Goal: Task Accomplishment & Management: Manage account settings

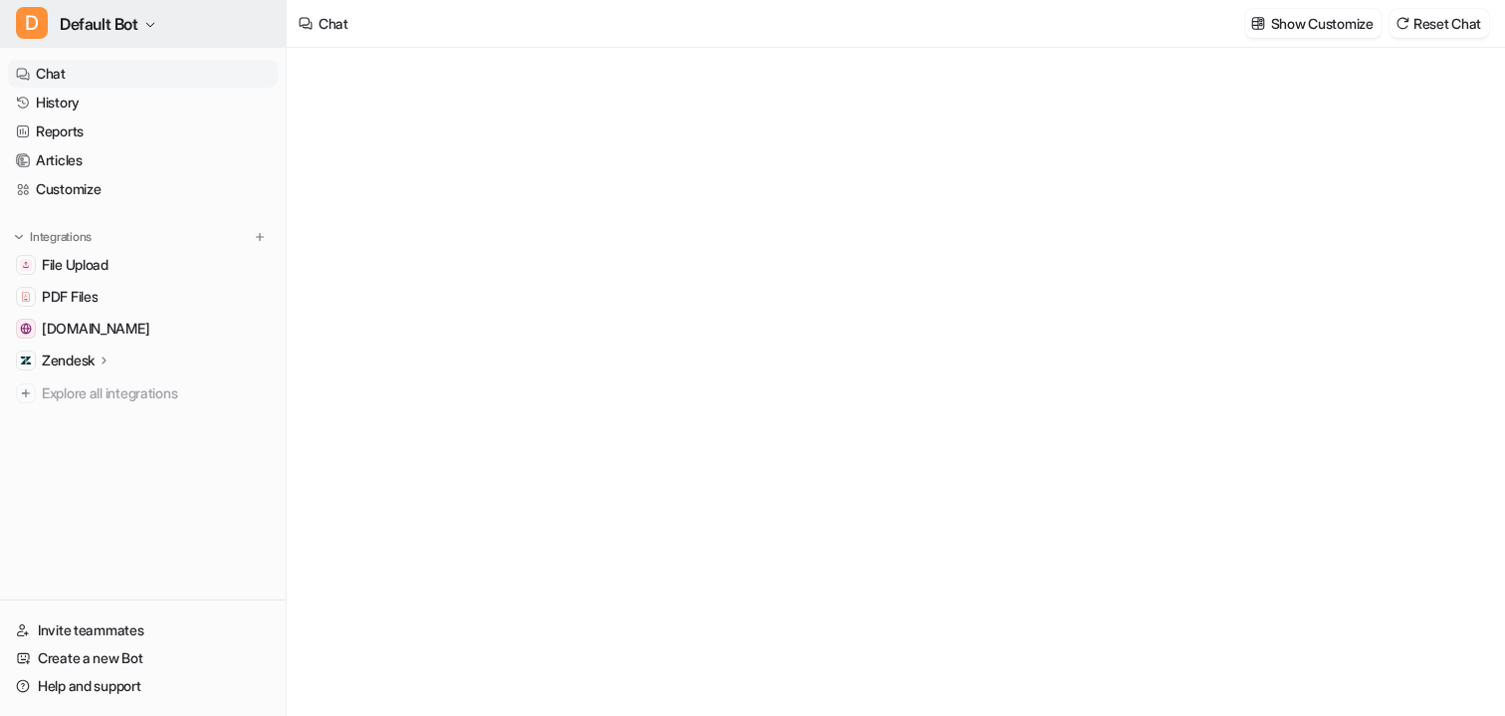
type textarea "**********"
click at [117, 21] on span "Default Bot" at bounding box center [99, 24] width 79 height 28
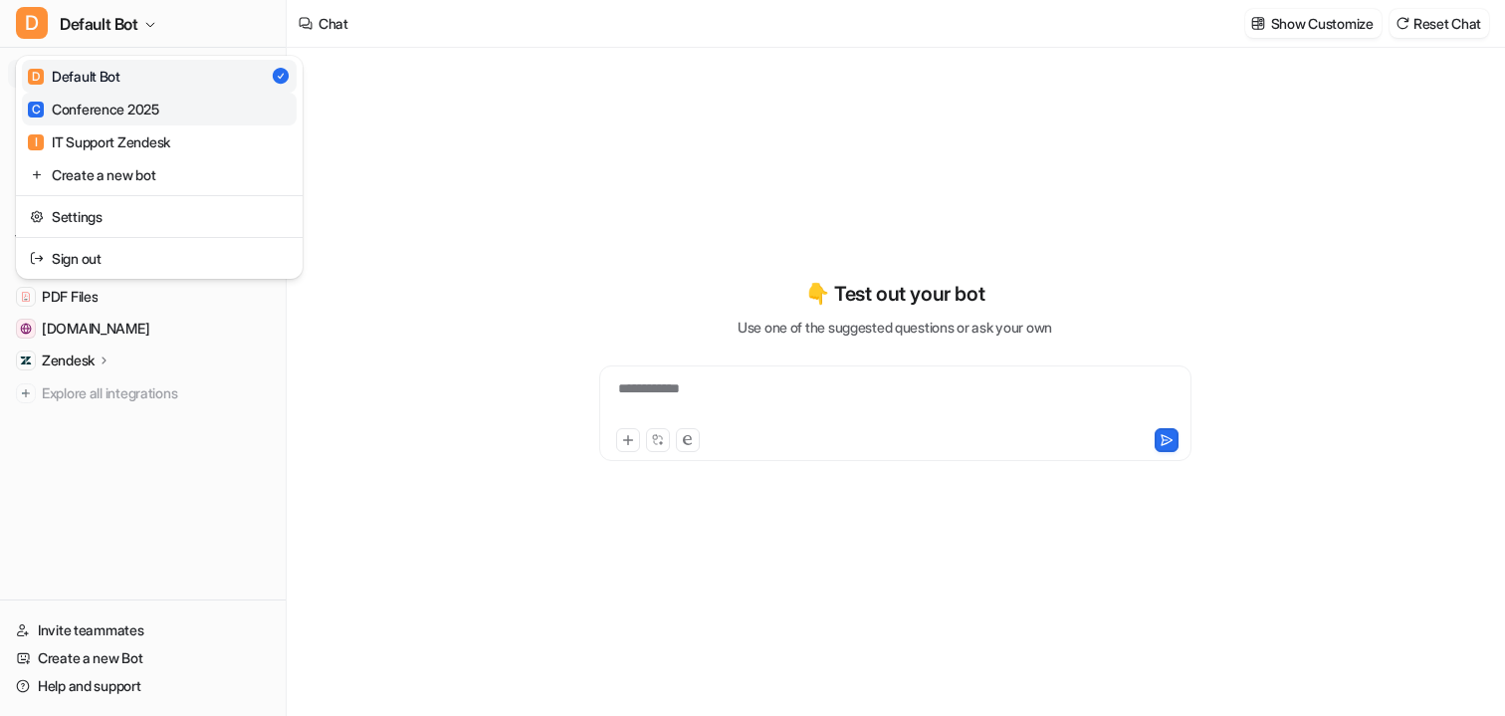
click at [143, 118] on div "C Conference 2025" at bounding box center [93, 109] width 131 height 21
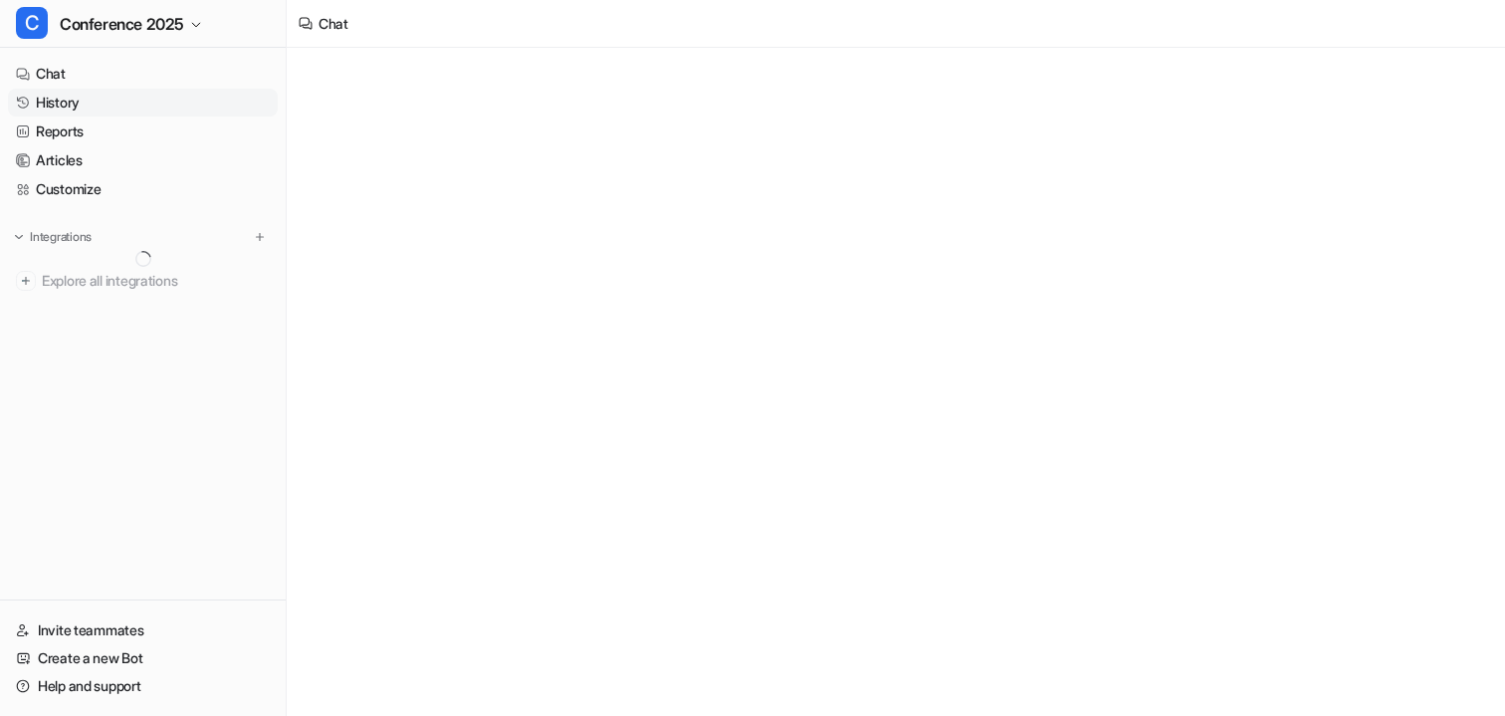
click at [95, 107] on link "History" at bounding box center [143, 103] width 270 height 28
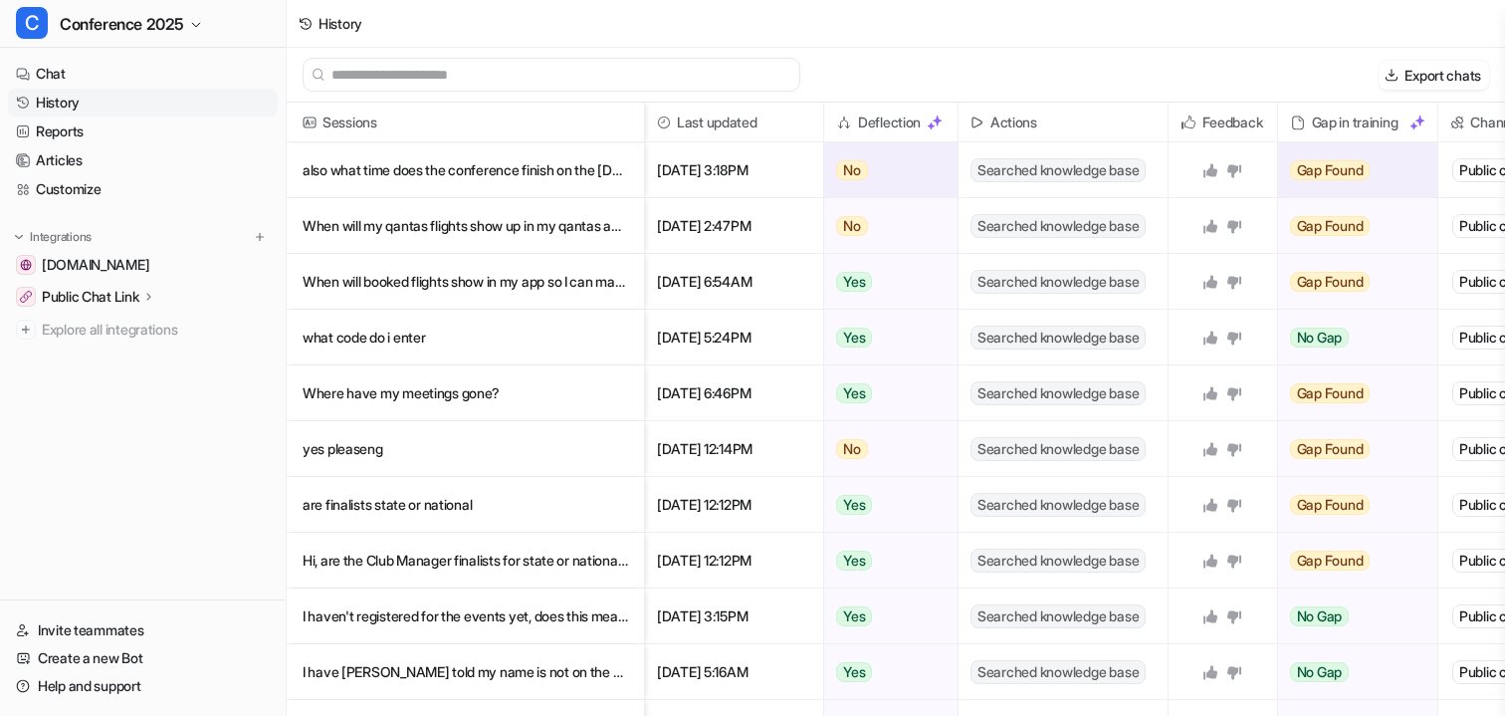
click at [437, 163] on p "also what time does the conference finish on the Saturday" at bounding box center [465, 170] width 325 height 56
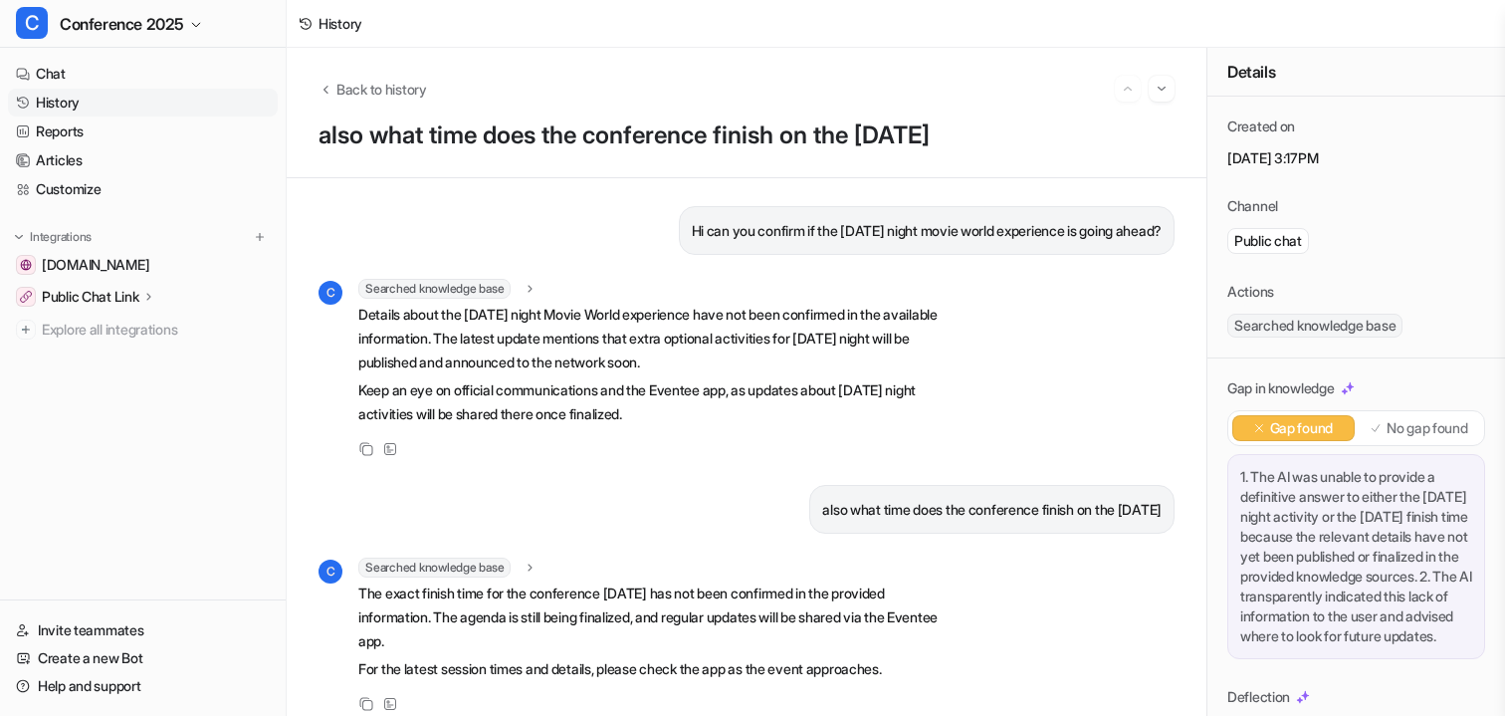
scroll to position [18, 0]
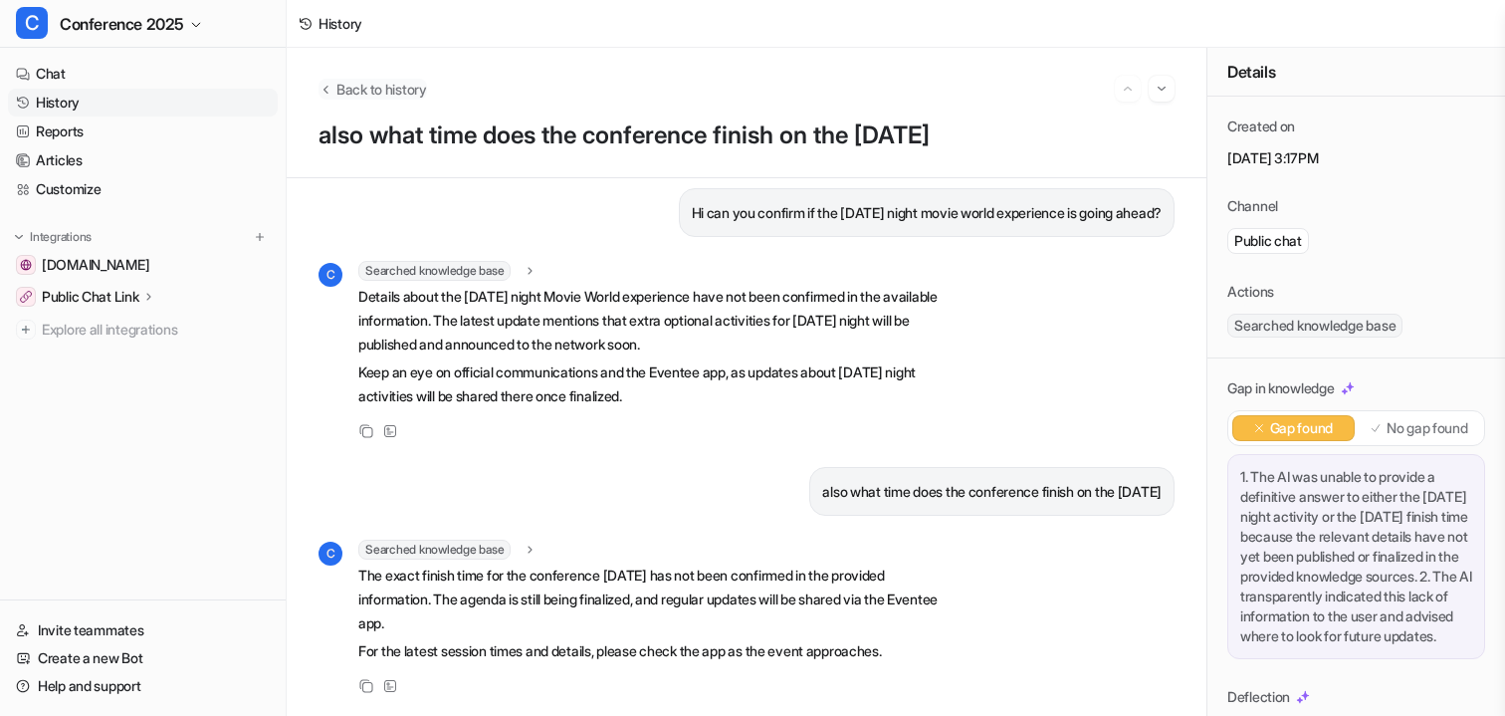
click at [361, 90] on span "Back to history" at bounding box center [381, 89] width 91 height 21
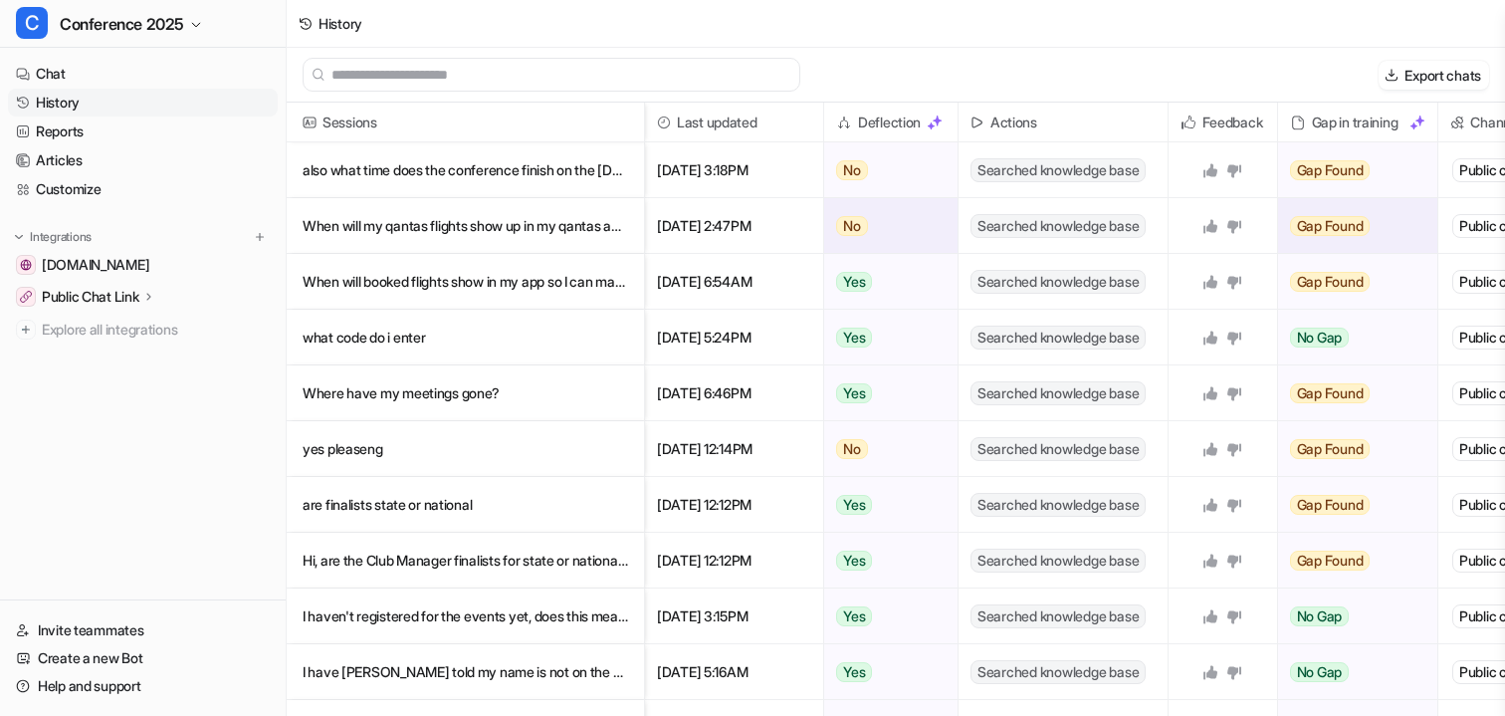
click at [468, 228] on p "When will my qantas flights show up in my qantas app so I can view and manage th" at bounding box center [465, 226] width 325 height 56
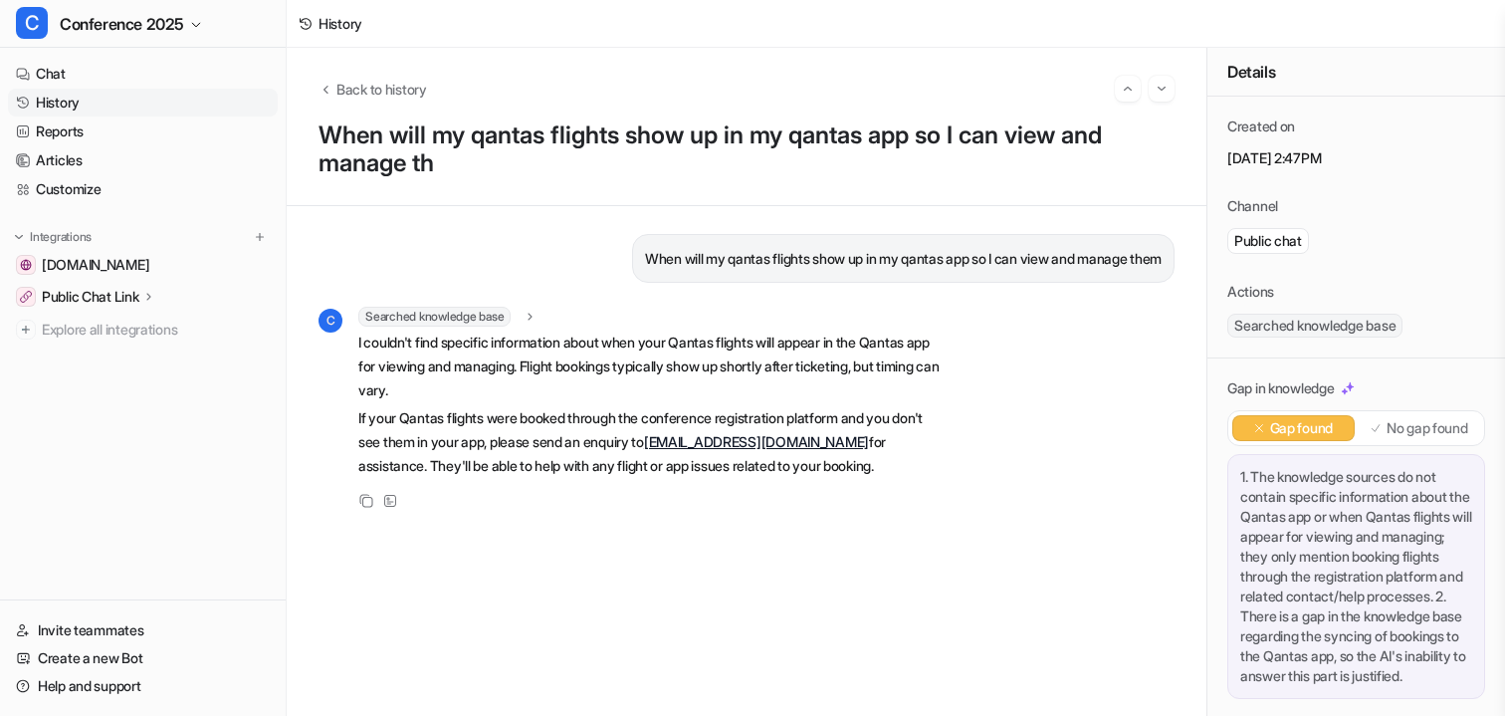
click at [345, 71] on div "Back to history When will my qantas flights show up in my qantas app so I can v…" at bounding box center [747, 127] width 920 height 158
click at [365, 105] on div "Back to history When will my qantas flights show up in my qantas app so I can v…" at bounding box center [747, 127] width 920 height 158
click at [368, 94] on span "Back to history" at bounding box center [381, 89] width 91 height 21
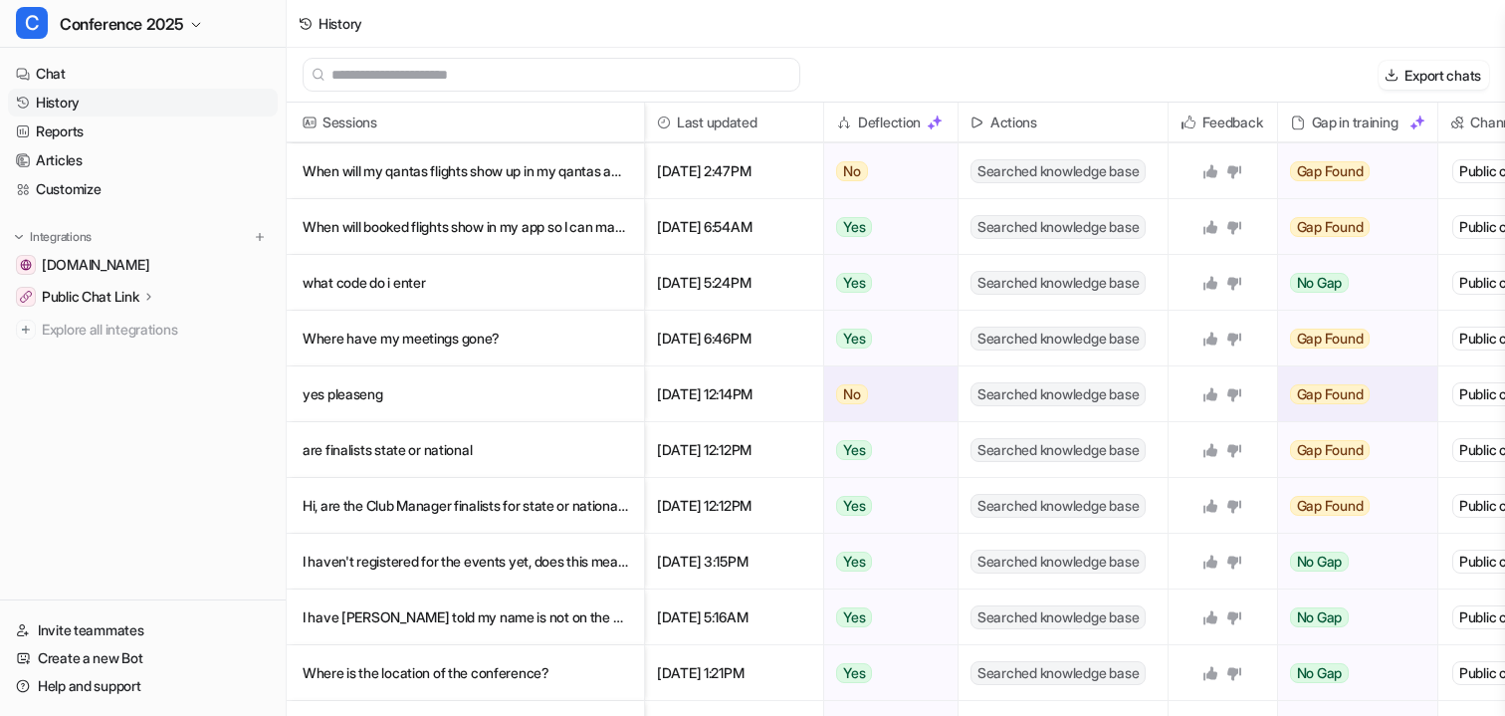
scroll to position [60, 0]
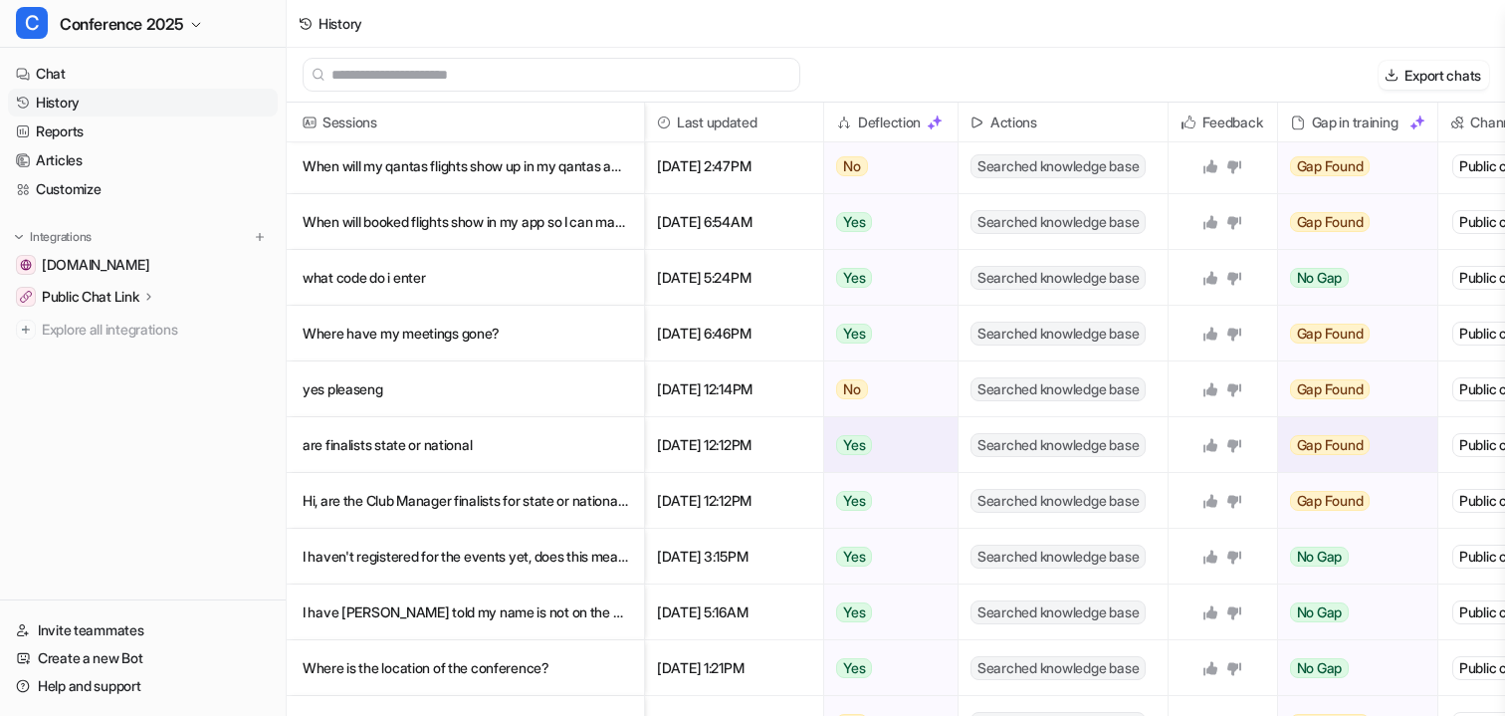
click at [436, 449] on p "are finalists state or national" at bounding box center [465, 445] width 325 height 56
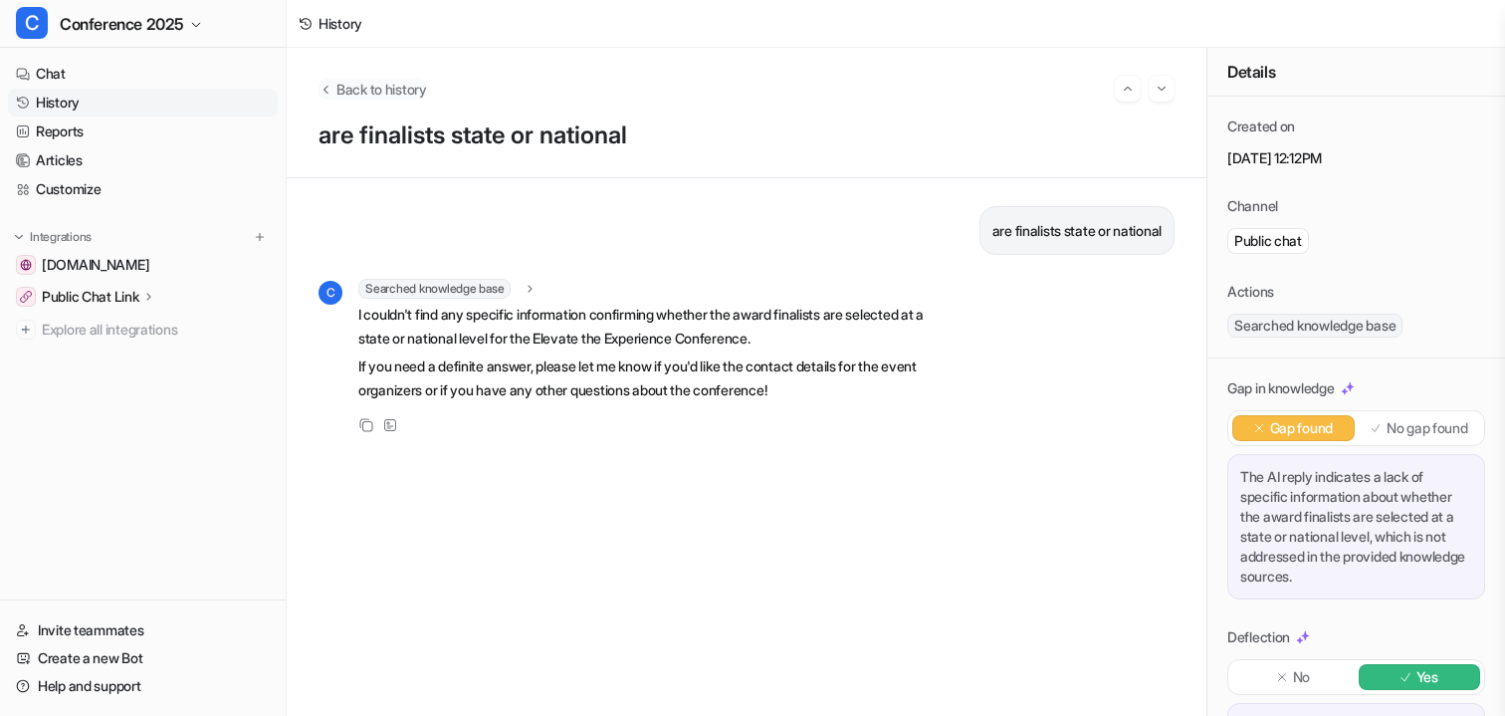
click at [384, 88] on span "Back to history" at bounding box center [381, 89] width 91 height 21
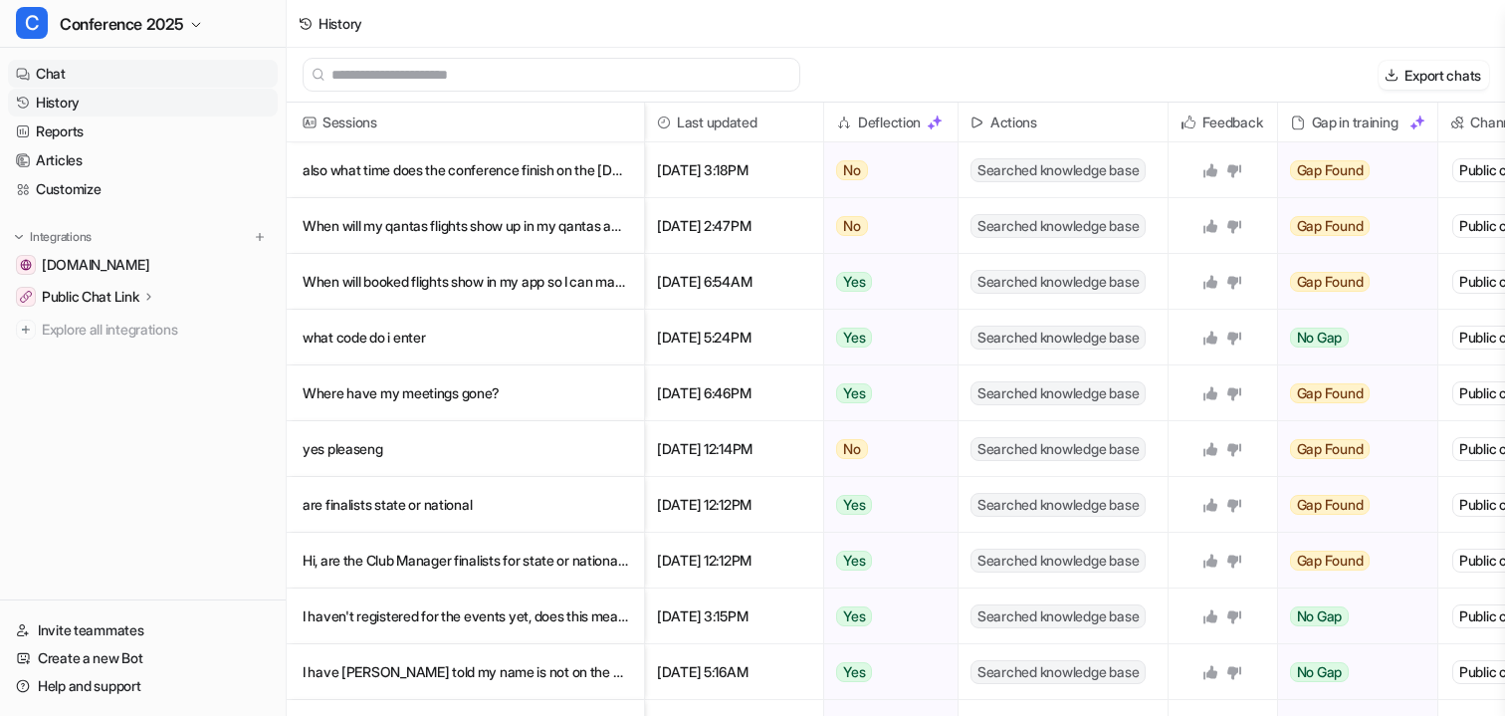
click at [102, 62] on link "Chat" at bounding box center [143, 74] width 270 height 28
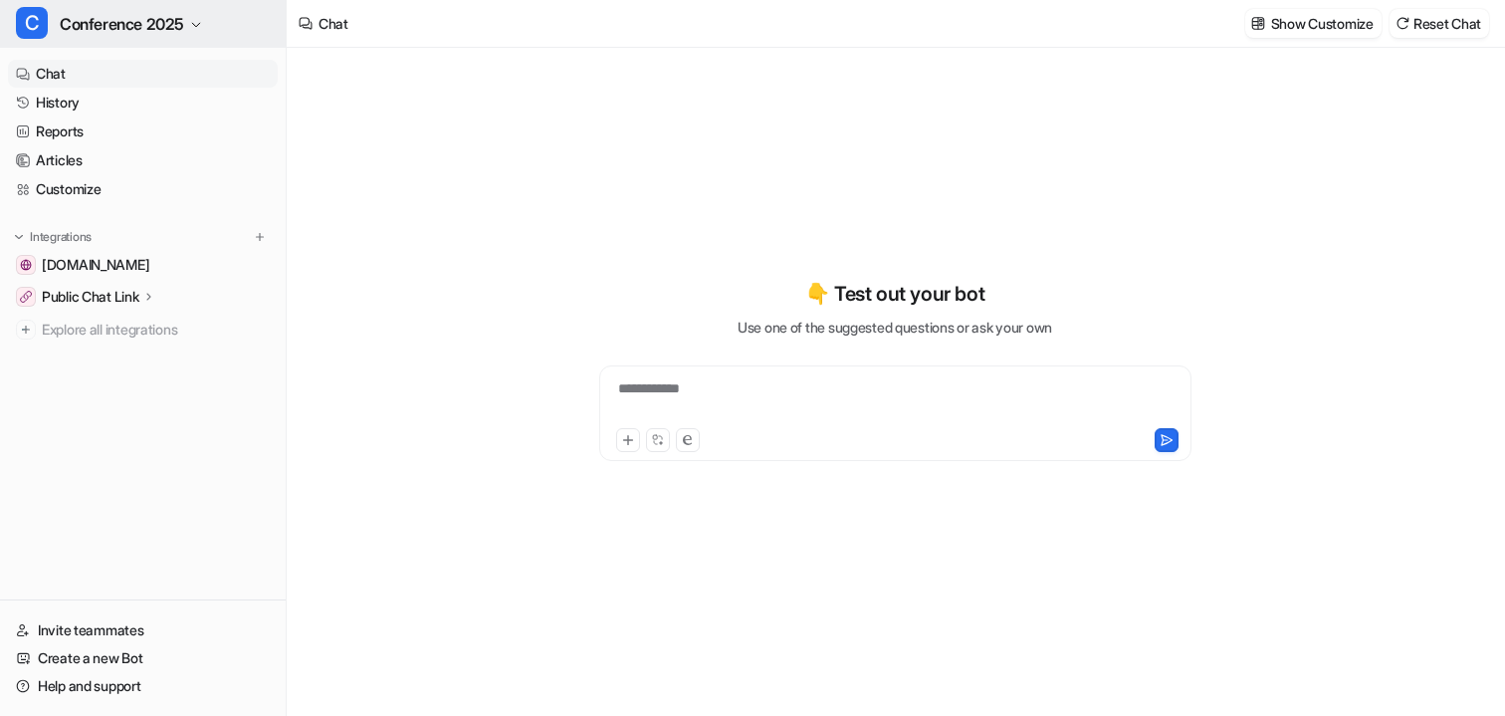
type textarea "**********"
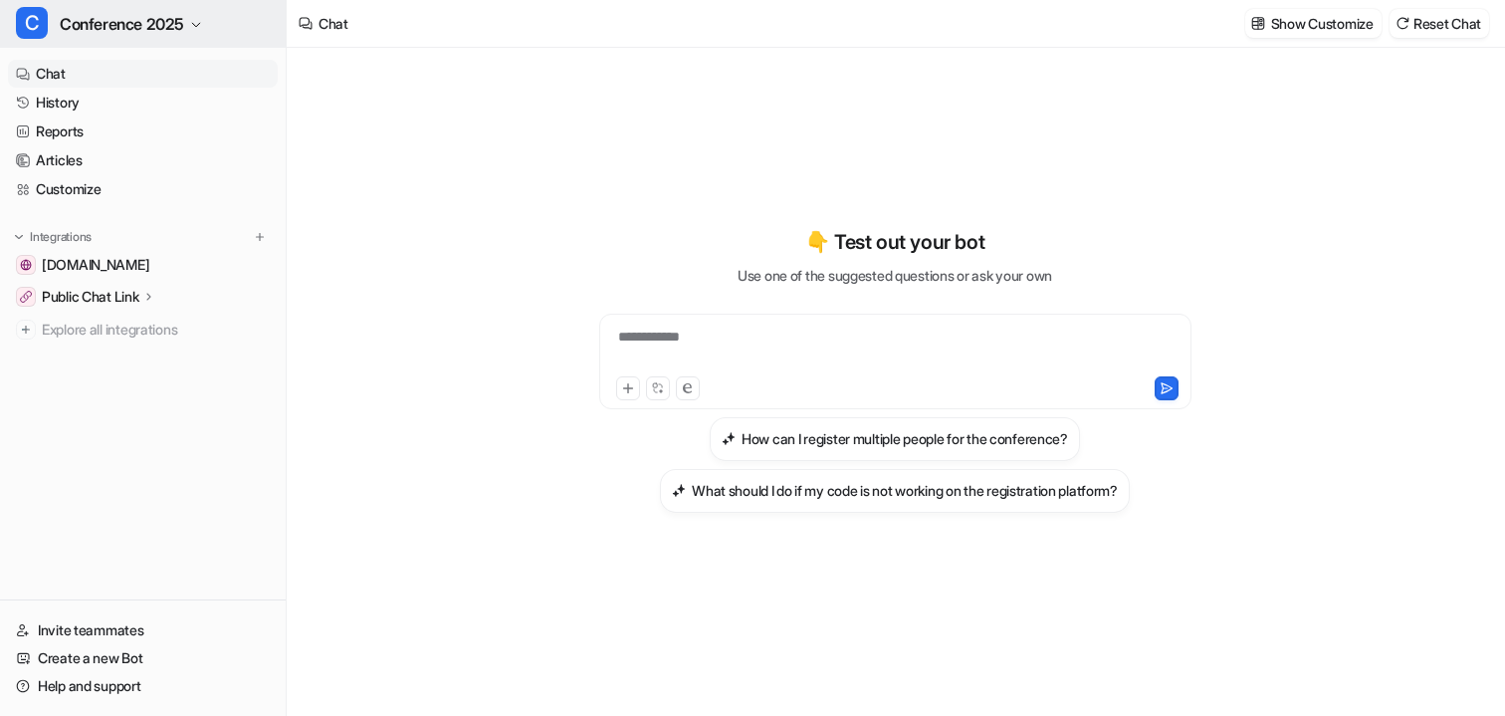
click at [130, 27] on span "Conference 2025" at bounding box center [122, 24] width 124 height 28
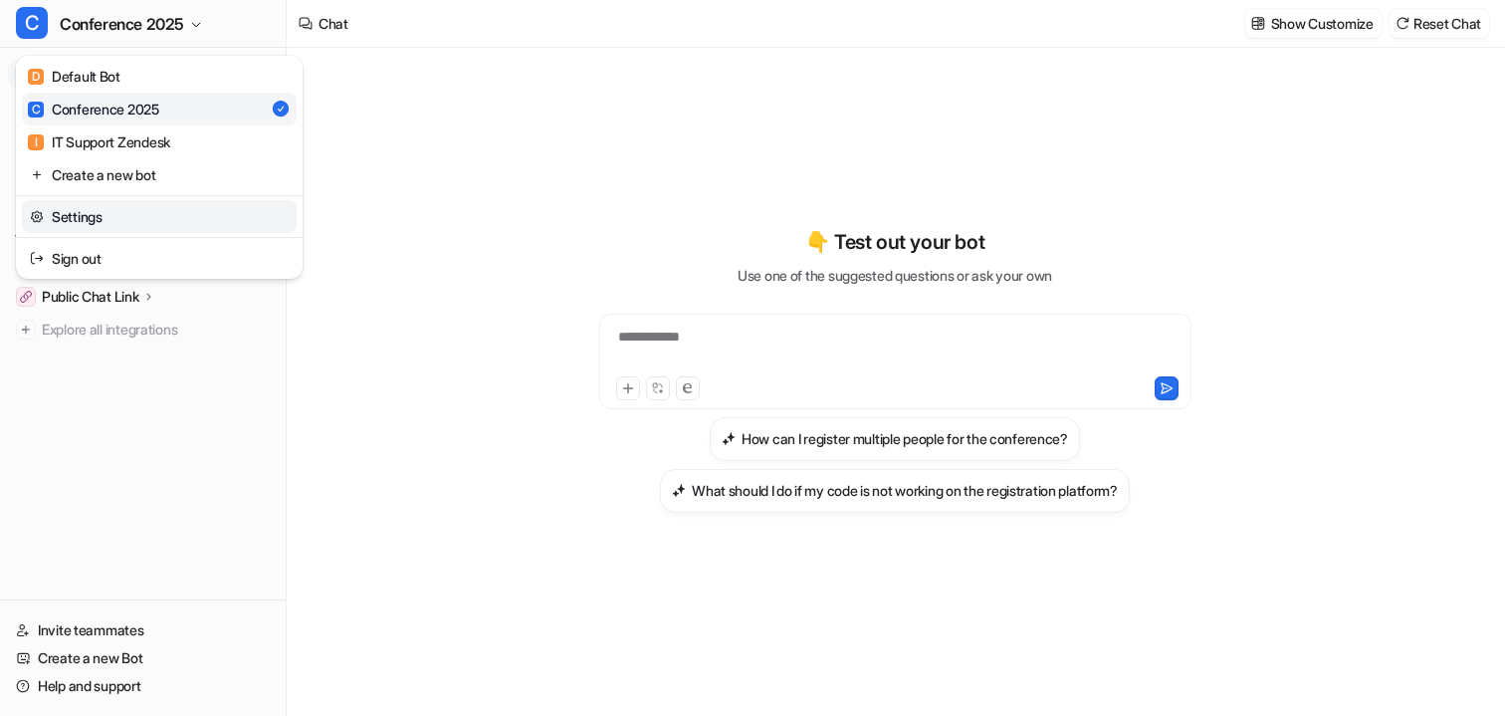
click at [95, 217] on link "Settings" at bounding box center [159, 216] width 275 height 33
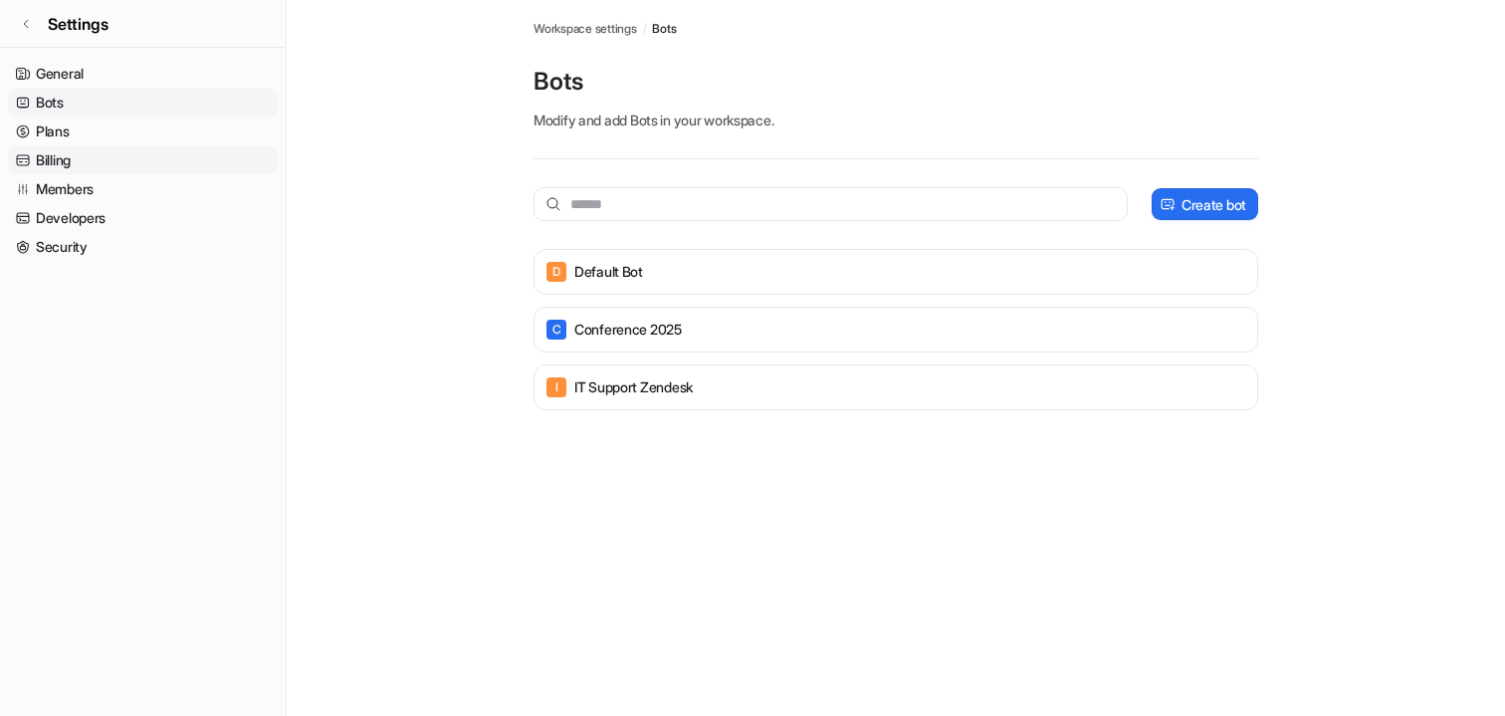
click at [79, 162] on link "Billing" at bounding box center [143, 160] width 270 height 28
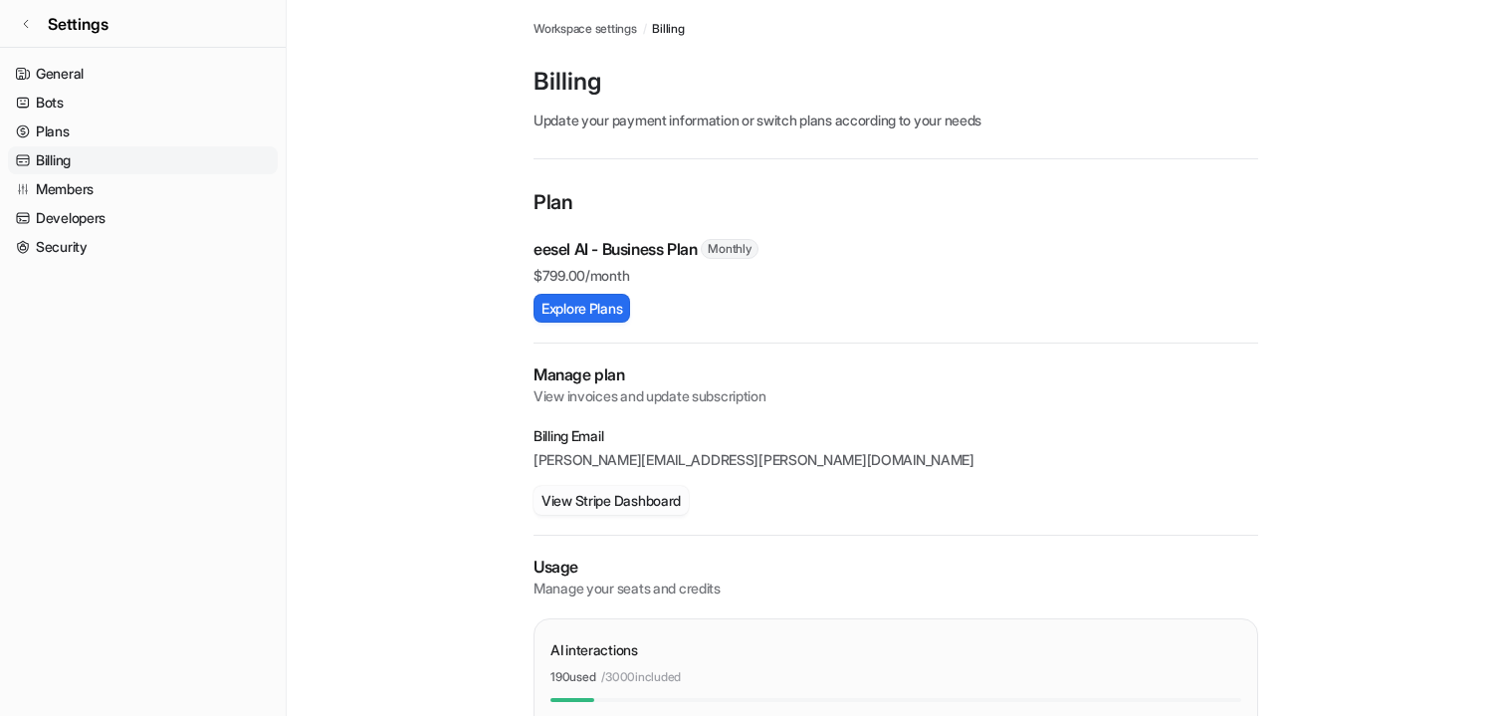
click at [603, 501] on button "View Stripe Dashboard" at bounding box center [611, 500] width 155 height 29
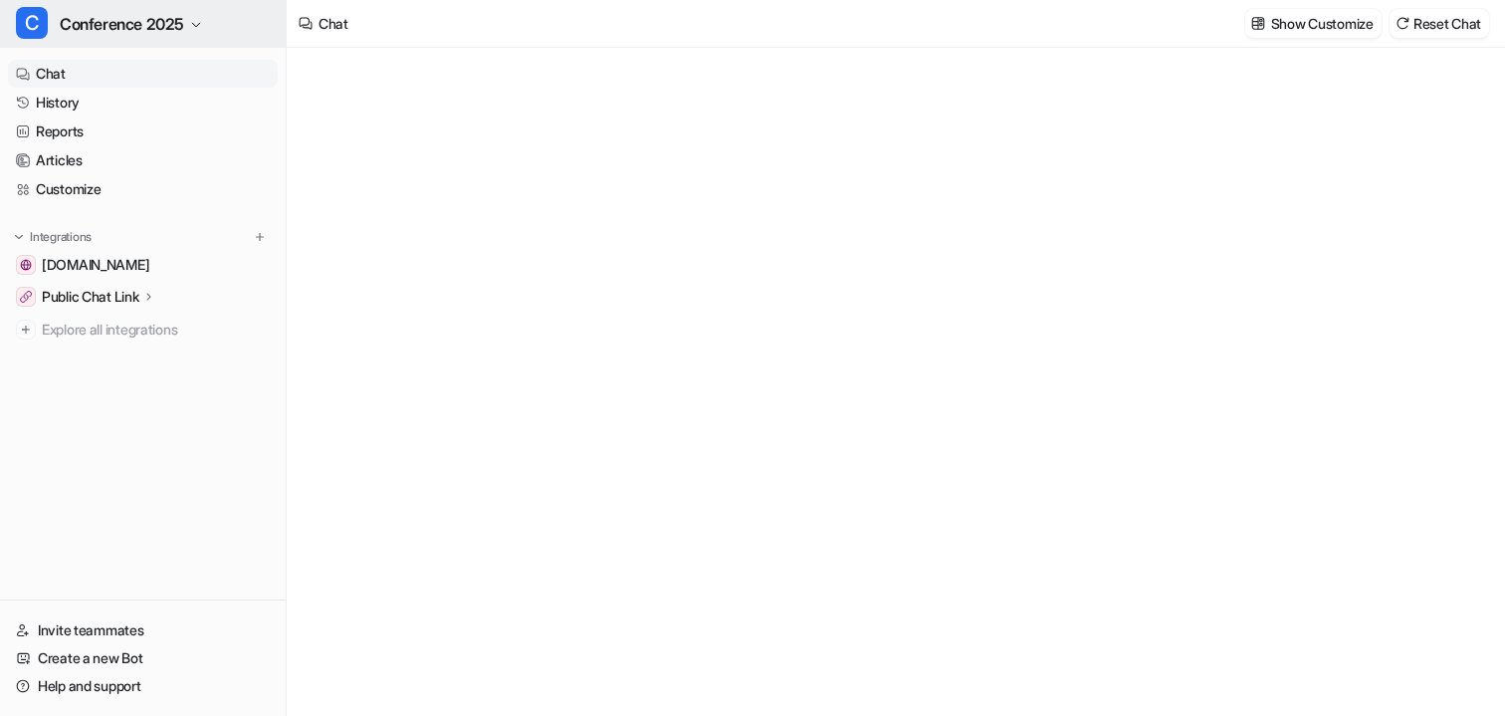
click at [119, 20] on span "Conference 2025" at bounding box center [122, 24] width 124 height 28
type textarea "**********"
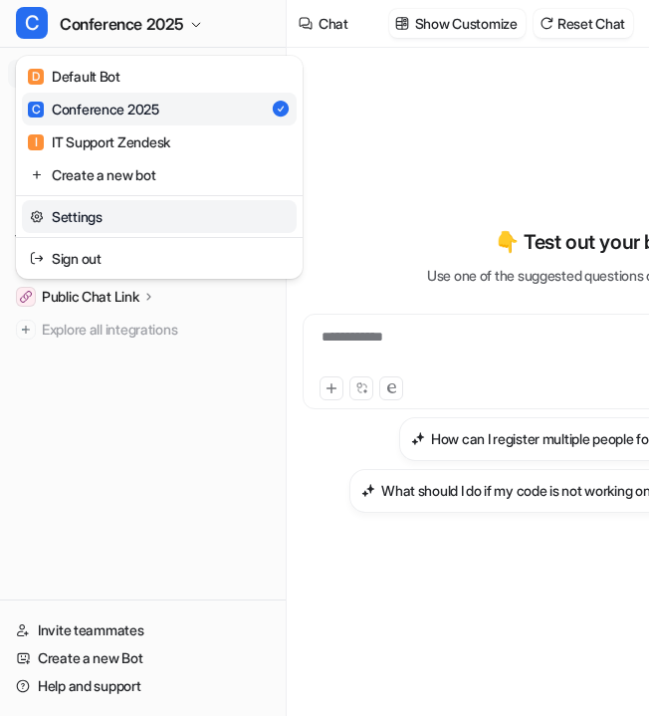
click at [125, 213] on link "Settings" at bounding box center [159, 216] width 275 height 33
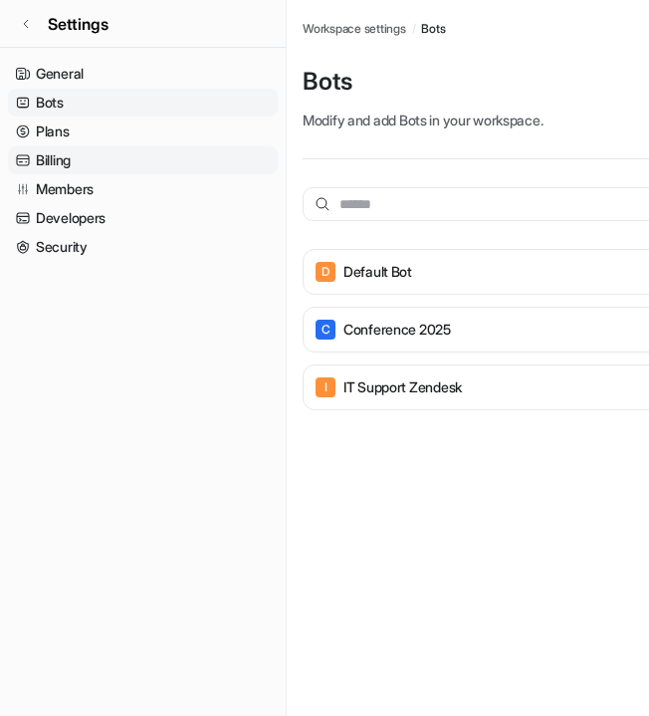
click at [124, 151] on link "Billing" at bounding box center [143, 160] width 270 height 28
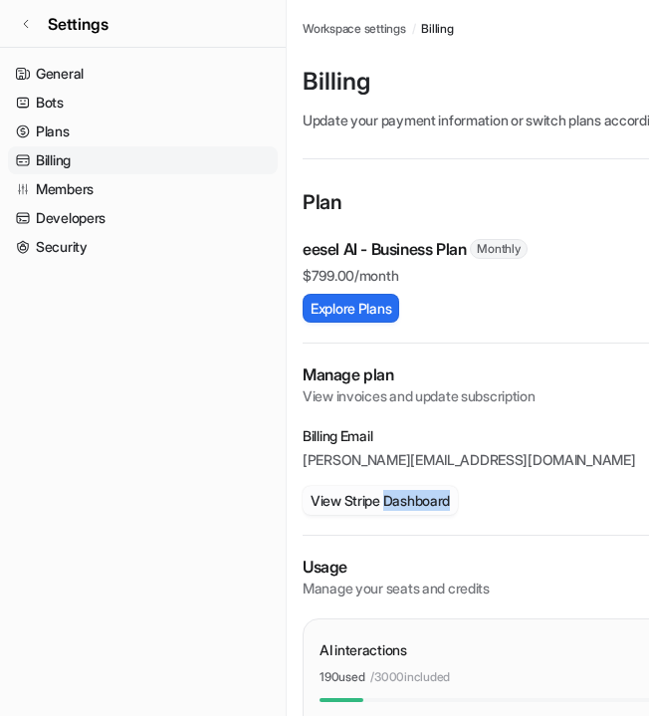
click at [346, 501] on button "View Stripe Dashboard" at bounding box center [380, 500] width 155 height 29
